Goal: Communication & Community: Answer question/provide support

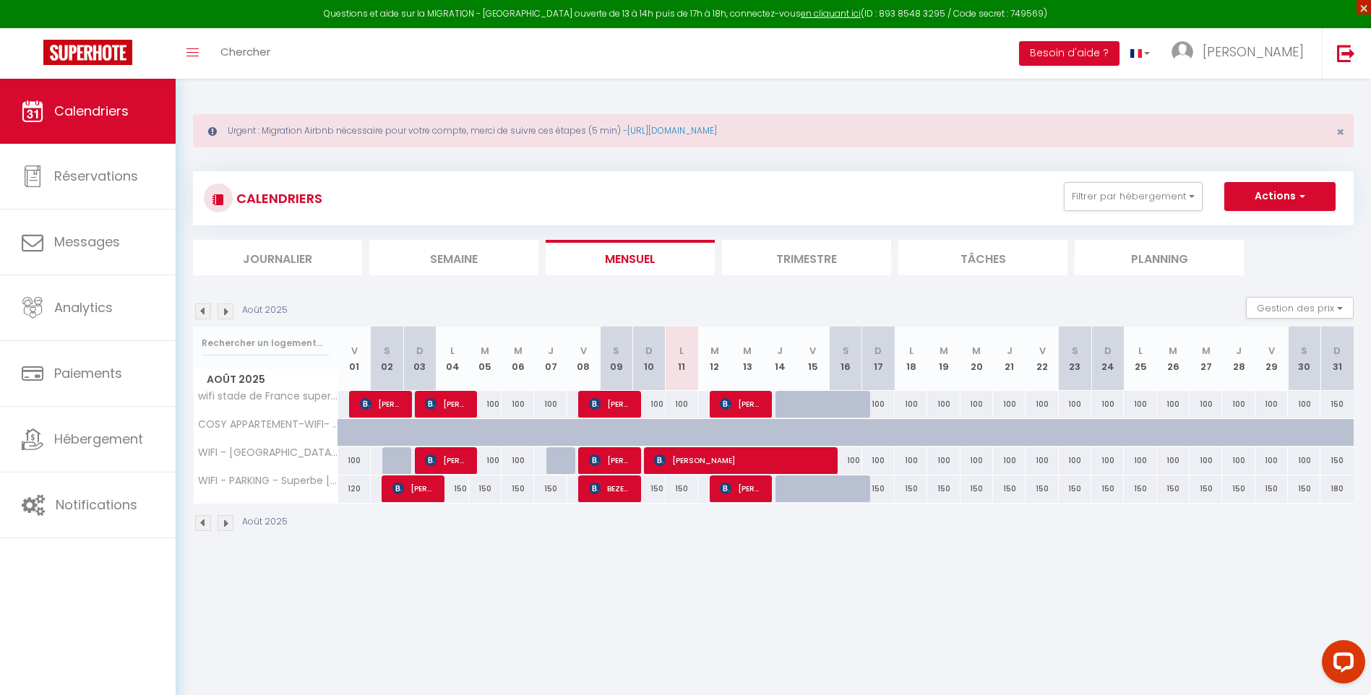
click at [1363, 7] on span "×" at bounding box center [1364, 7] width 14 height 14
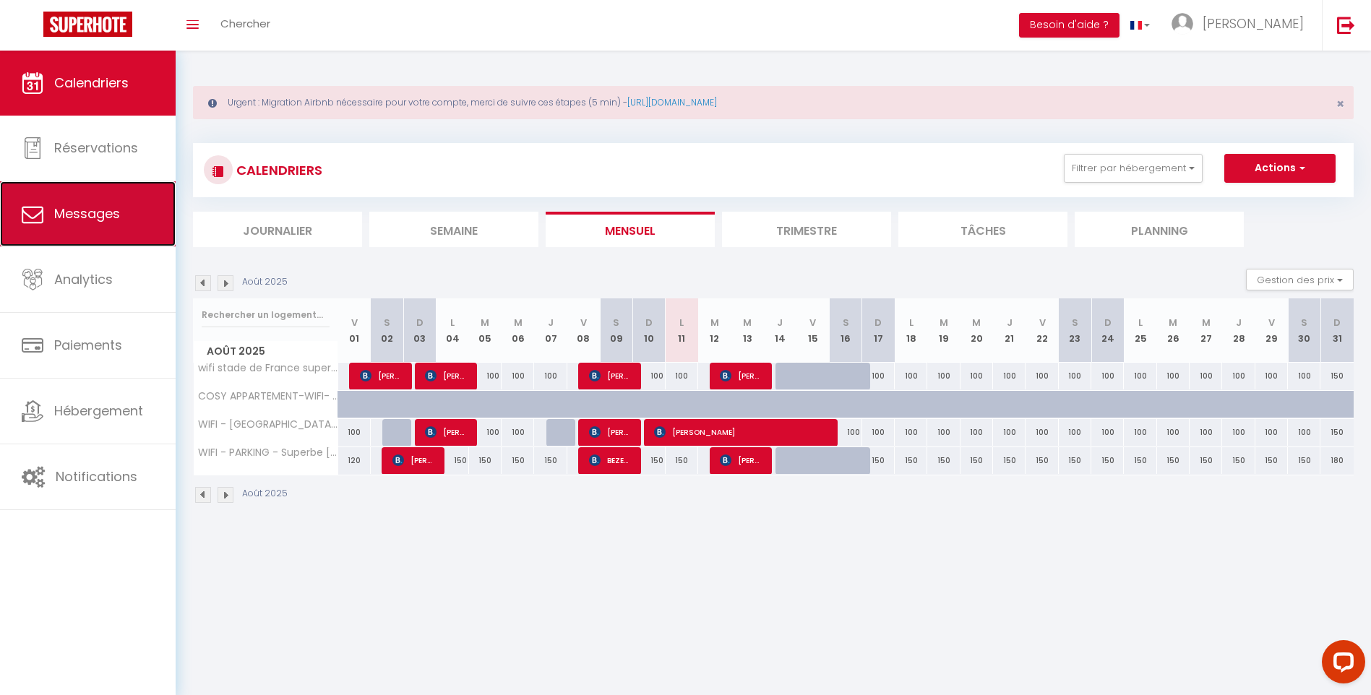
click at [109, 210] on span "Messages" at bounding box center [87, 214] width 66 height 18
select select "message"
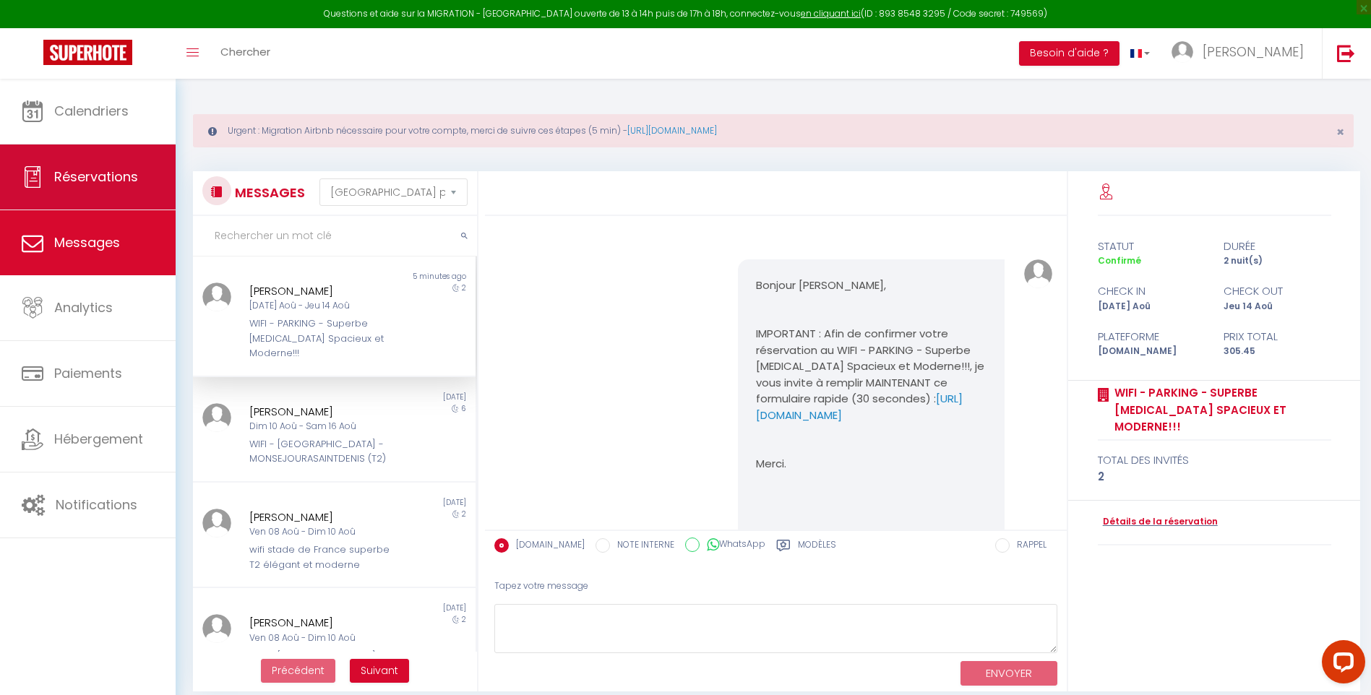
scroll to position [1242, 0]
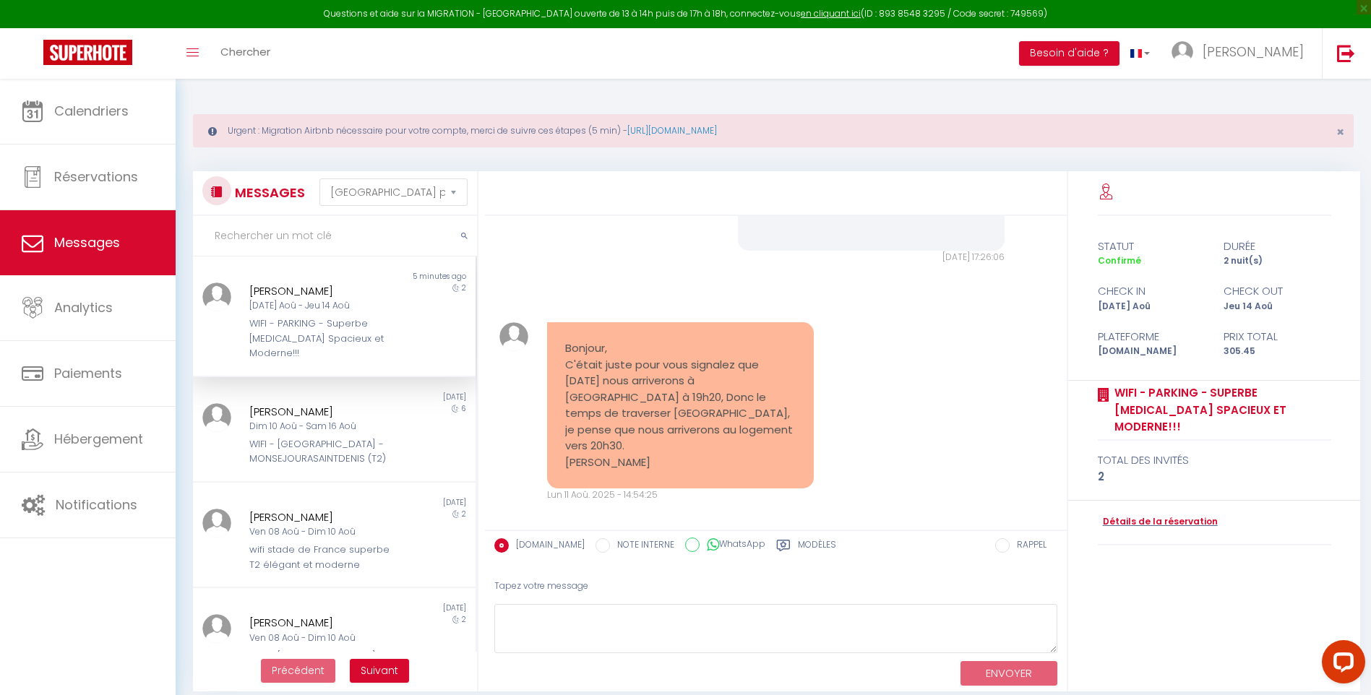
click at [617, 584] on div "Tapez votre message" at bounding box center [775, 586] width 563 height 35
click at [615, 612] on textarea at bounding box center [775, 629] width 563 height 50
click at [622, 626] on textarea at bounding box center [775, 629] width 563 height 50
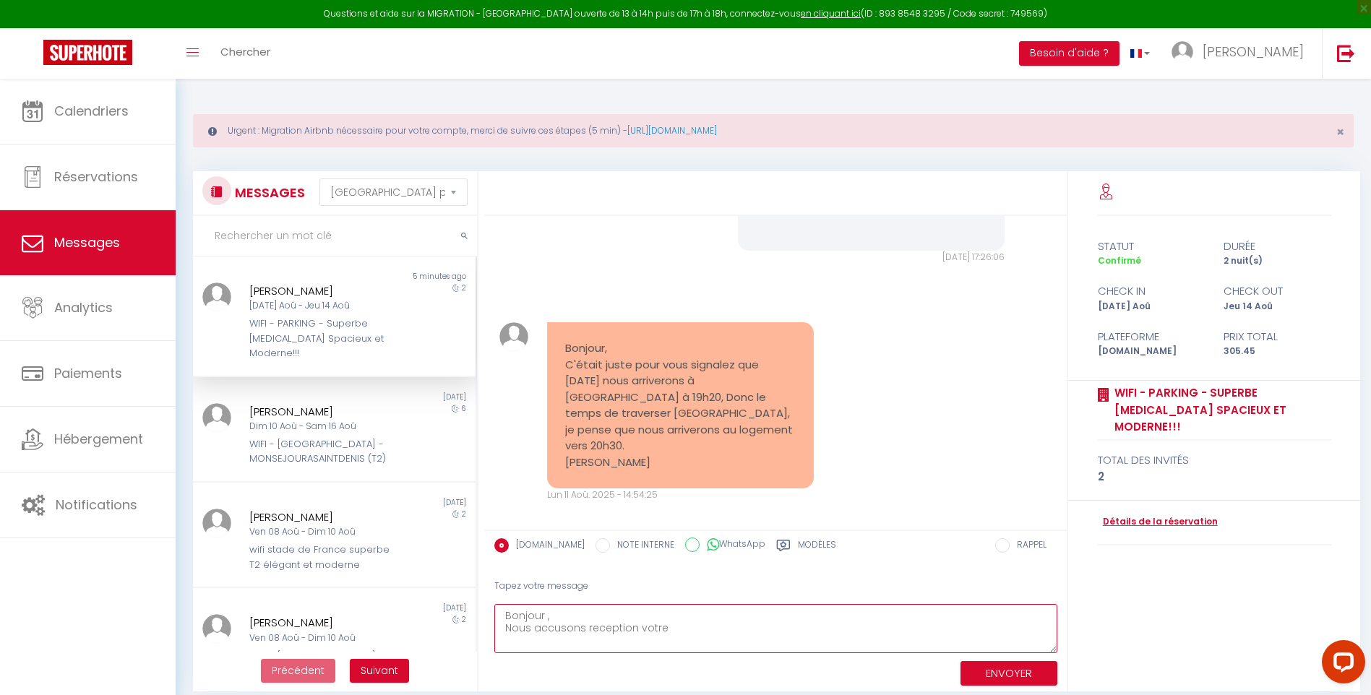
click at [594, 631] on textarea "Bonjour , Nous accusons reception votre" at bounding box center [775, 629] width 563 height 50
click at [593, 631] on textarea "Bonjour , Nous accusons reception votre" at bounding box center [775, 629] width 563 height 50
click at [595, 630] on textarea "Bonjour , Nous accusons reception votre" at bounding box center [775, 629] width 563 height 50
click at [680, 625] on textarea "Bonjour , Nous accusons reception votre" at bounding box center [775, 629] width 563 height 50
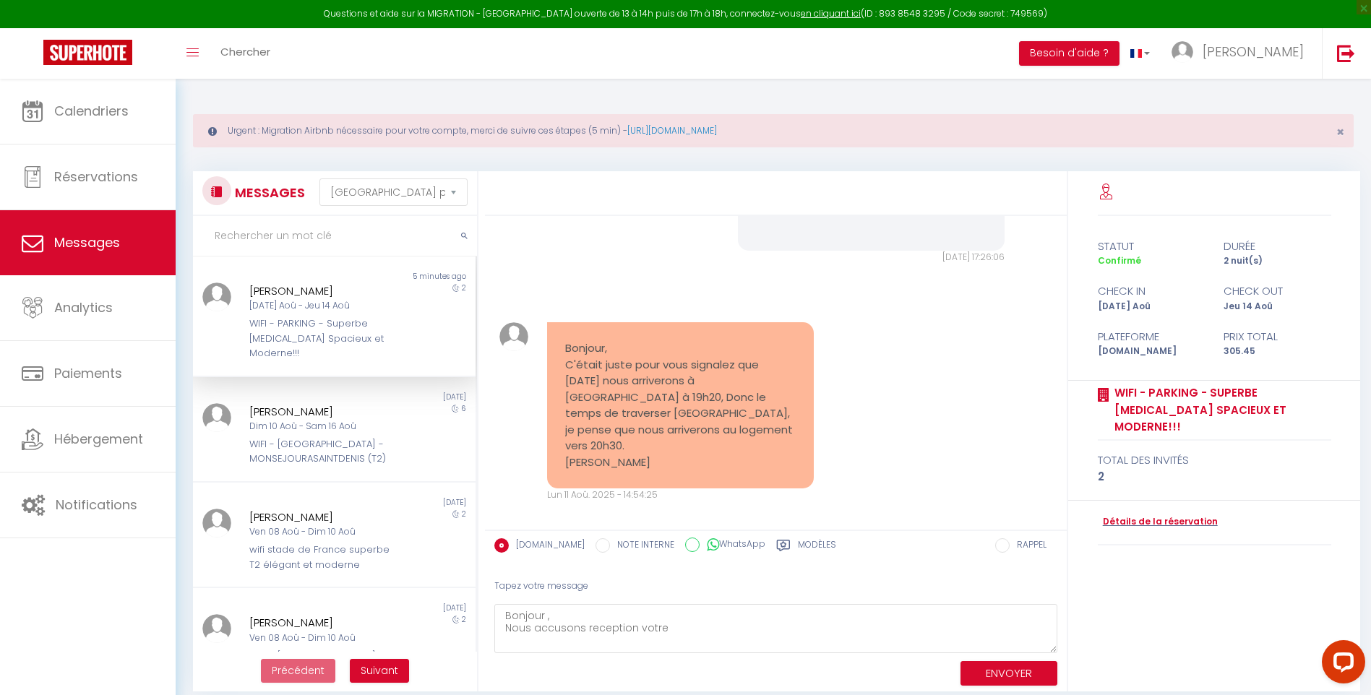
click at [479, 635] on div "MESSAGES Trier par date de réservation [GEOGRAPHIC_DATA] par date de message No…" at bounding box center [774, 431] width 1180 height 521
drag, startPoint x: 604, startPoint y: 634, endPoint x: 497, endPoint y: 630, distance: 106.3
click at [501, 634] on textarea "Bonjour , Nous accusons reception votre" at bounding box center [775, 629] width 563 height 50
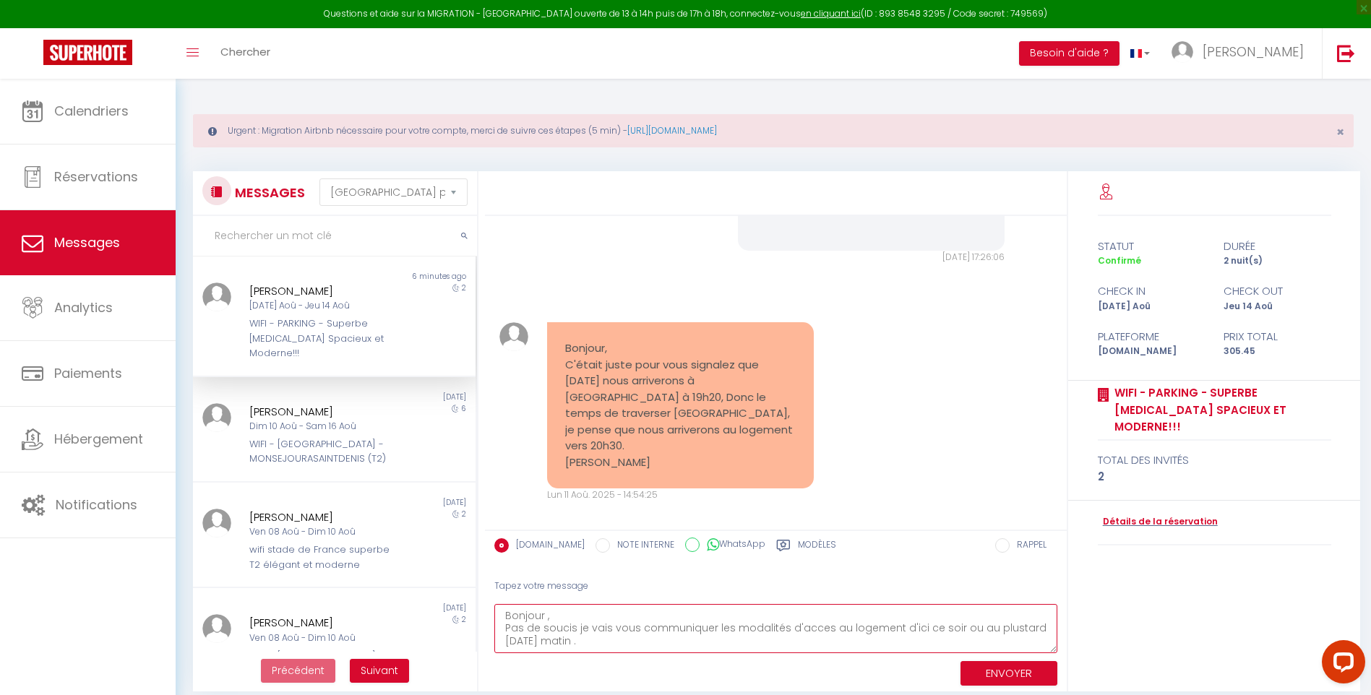
scroll to position [9, 0]
click at [800, 622] on textarea "Bonjour , Pas de soucis je vais vous communiquer les modalités d'acces au logem…" at bounding box center [775, 629] width 563 height 50
type textarea "Bonjour , Pas de soucis je vais vous communiquer les modalités d'acces au logem…"
click at [999, 675] on button "ENVOYER" at bounding box center [1009, 673] width 97 height 25
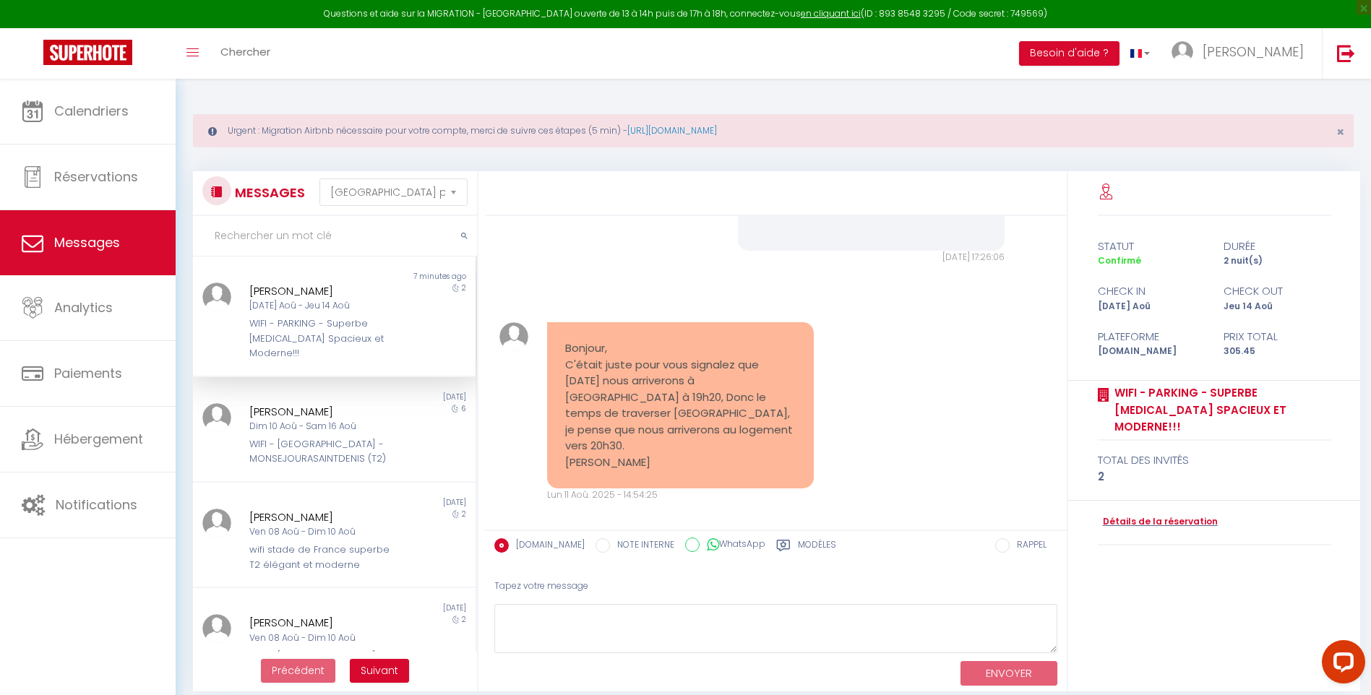
scroll to position [1431, 0]
